Goal: Use online tool/utility: Utilize a website feature to perform a specific function

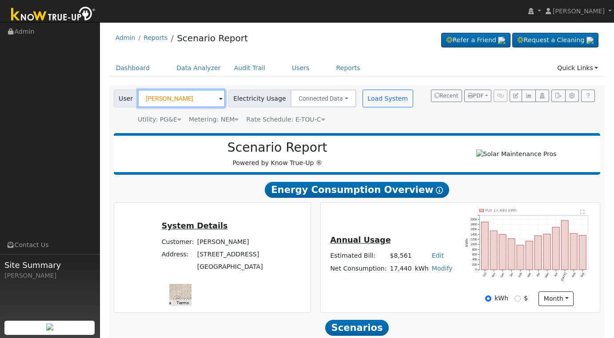
click at [188, 96] on input "[PERSON_NAME]" at bounding box center [181, 99] width 87 height 18
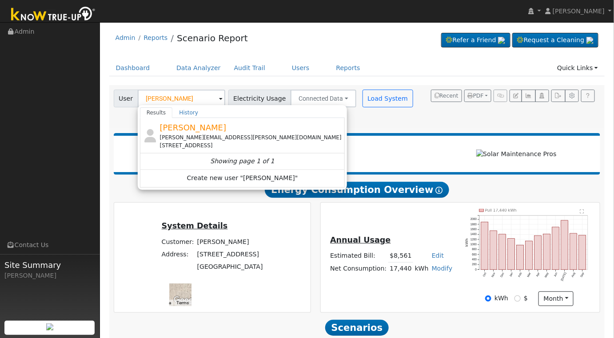
click at [267, 158] on div "Showing page 1 of 1" at bounding box center [243, 161] width 192 height 9
click at [254, 138] on div "[PERSON_NAME][EMAIL_ADDRESS][PERSON_NAME][DOMAIN_NAME]" at bounding box center [251, 138] width 183 height 8
type input "[PERSON_NAME]"
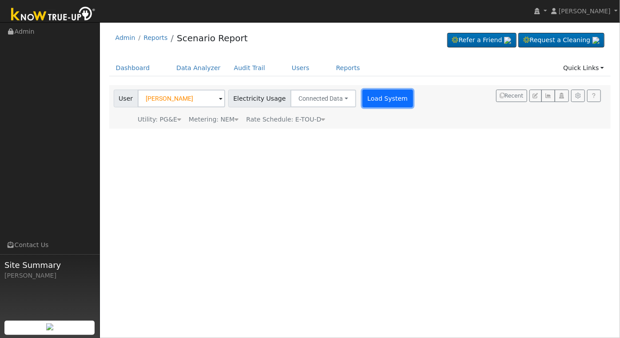
click at [362, 95] on button "Load System" at bounding box center [387, 99] width 51 height 18
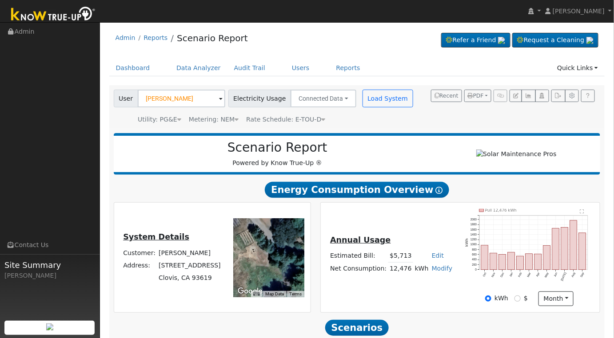
scroll to position [128, 0]
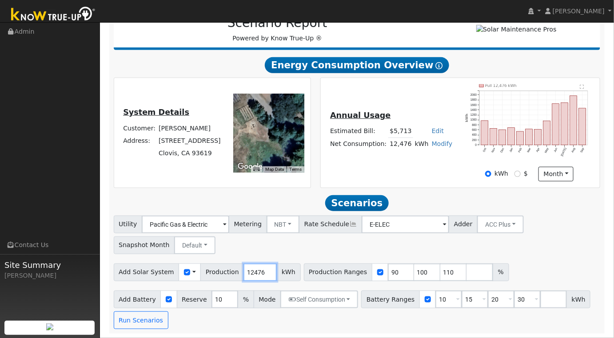
click at [254, 273] on input "12476" at bounding box center [259, 273] width 33 height 18
type input "1"
type input "17402"
click at [388, 268] on input "90" at bounding box center [401, 273] width 27 height 18
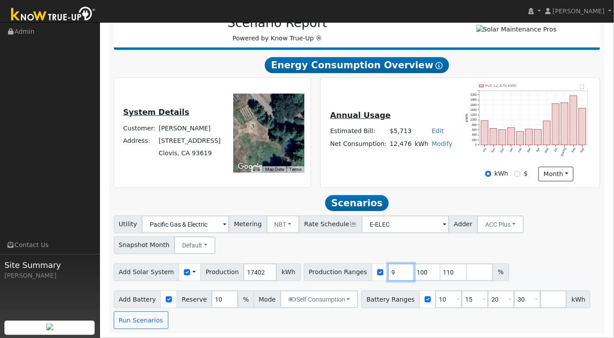
type input "100"
type input "110"
type input "100"
click at [435, 297] on input "10" at bounding box center [448, 300] width 27 height 18
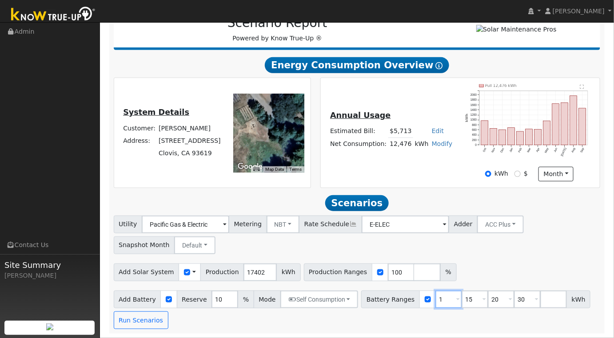
type input "15"
type input "20"
type input "30"
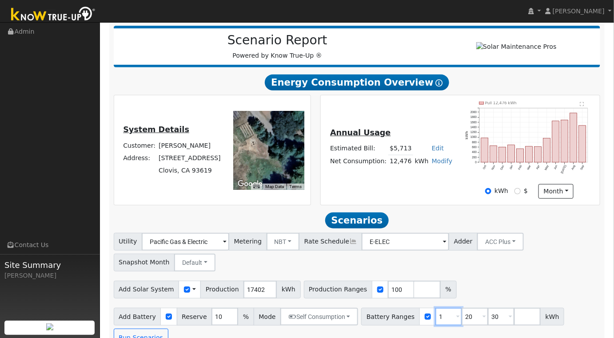
type input "20"
type input "30"
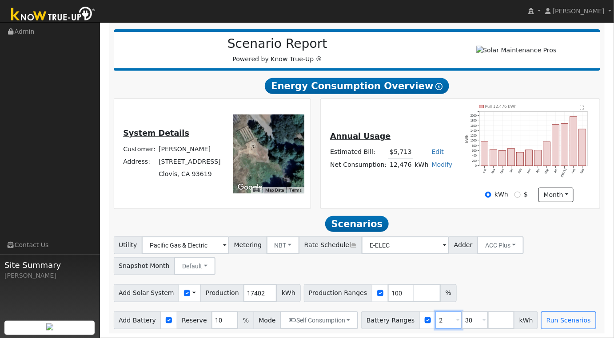
type input "30"
type input "3"
type input "20"
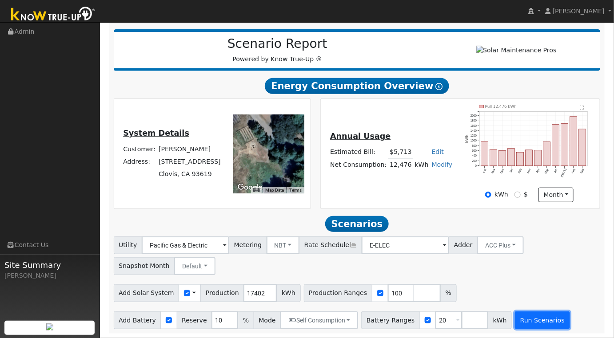
click at [515, 316] on button "Run Scenarios" at bounding box center [542, 321] width 55 height 18
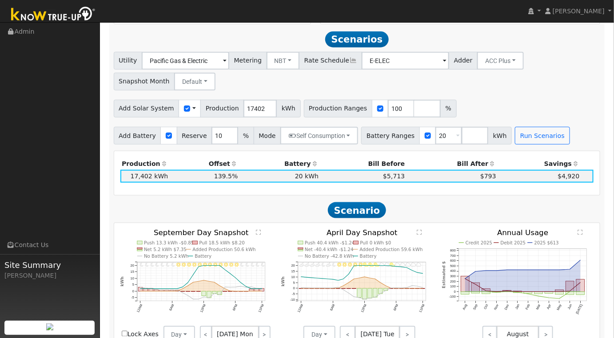
scroll to position [296, 0]
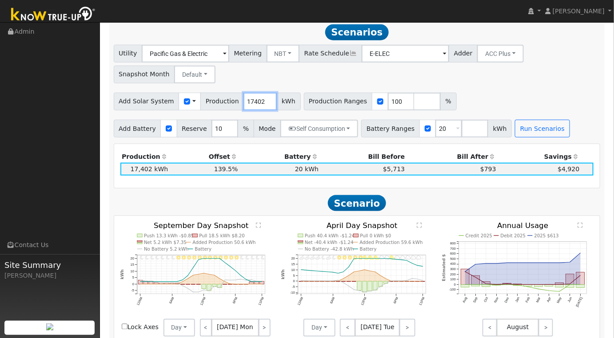
click at [249, 106] on input "17402" at bounding box center [259, 102] width 33 height 18
type input "15000"
click at [515, 126] on button "Run Scenarios" at bounding box center [542, 129] width 55 height 18
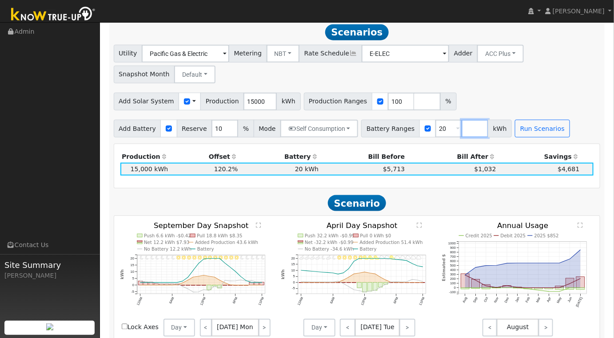
click at [461, 131] on input "number" at bounding box center [474, 129] width 27 height 18
click at [543, 130] on button "Run Scenarios" at bounding box center [568, 129] width 55 height 18
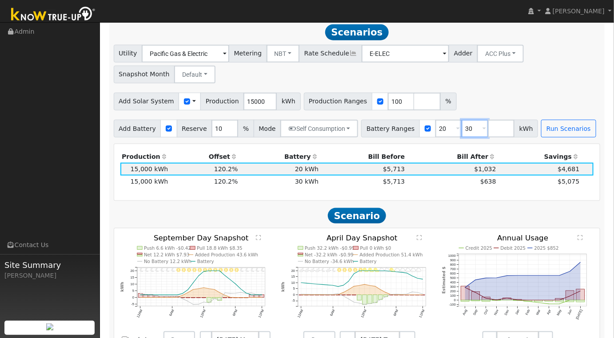
click at [462, 131] on input "30" at bounding box center [474, 129] width 27 height 18
type input "3"
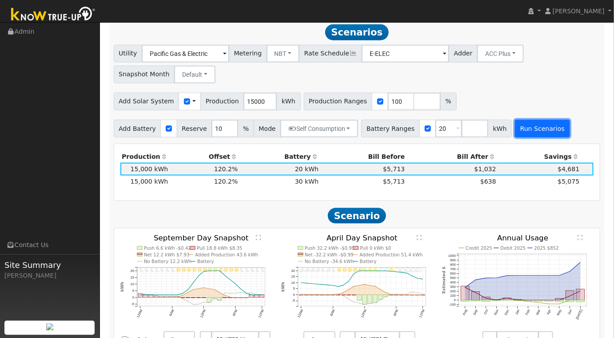
click at [515, 133] on button "Run Scenarios" at bounding box center [542, 129] width 55 height 18
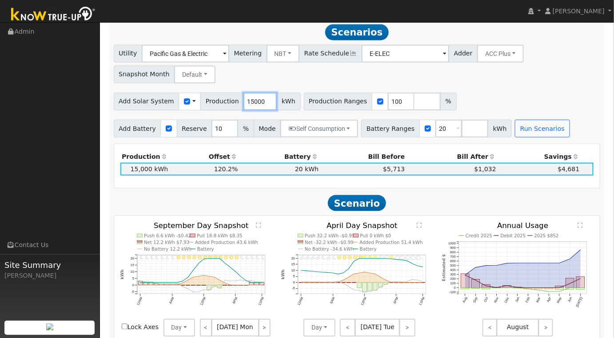
click at [248, 103] on input "15000" at bounding box center [259, 102] width 33 height 18
type input "16384"
click at [515, 130] on button "Run Scenarios" at bounding box center [542, 129] width 55 height 18
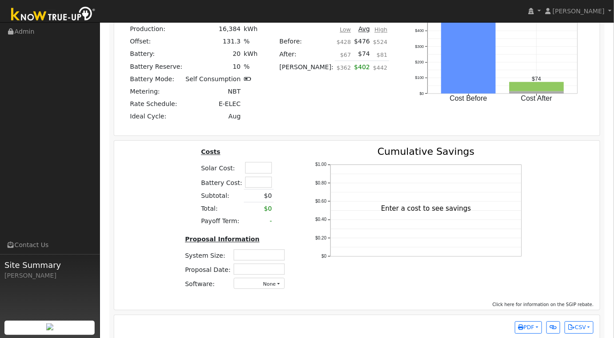
scroll to position [677, 0]
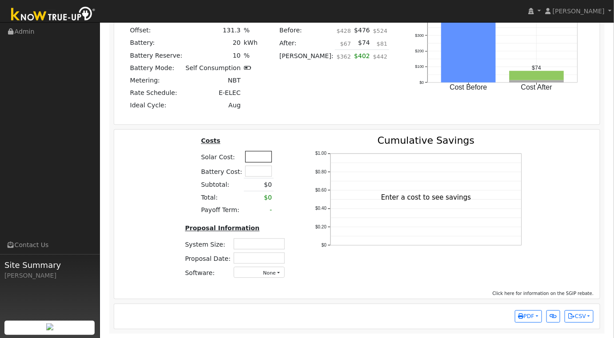
click at [255, 159] on input "text" at bounding box center [258, 156] width 27 height 11
type input "$53,000"
click at [170, 181] on div "Costs Solar Cost: $53,000 Battery Cost: Subtotal: $0 Total: $0 Payoff Term: - P…" at bounding box center [357, 211] width 492 height 150
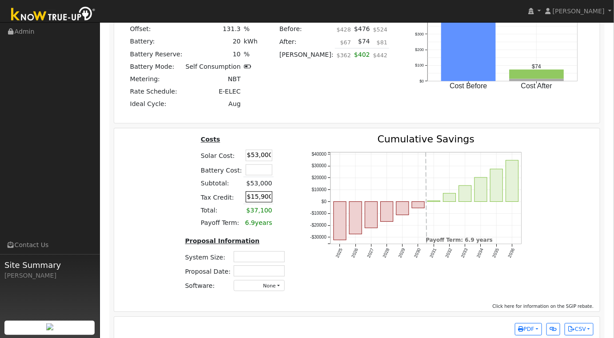
click at [255, 201] on input "$15,900" at bounding box center [259, 196] width 27 height 11
type input "$0"
click at [293, 212] on div "Costs Solar Cost: $53,000 Battery Cost: Subtotal: $53,000 Tax Credit: $0 Total:…" at bounding box center [236, 217] width 125 height 164
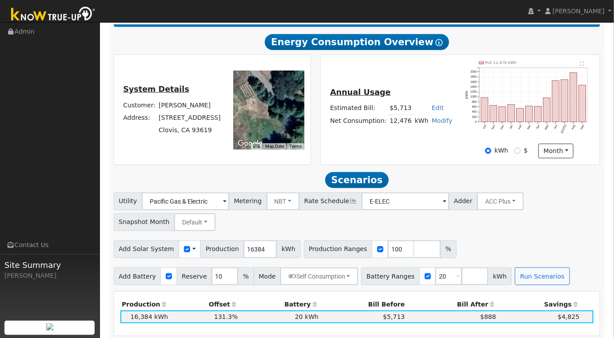
scroll to position [296, 0]
